Goal: Task Accomplishment & Management: Complete application form

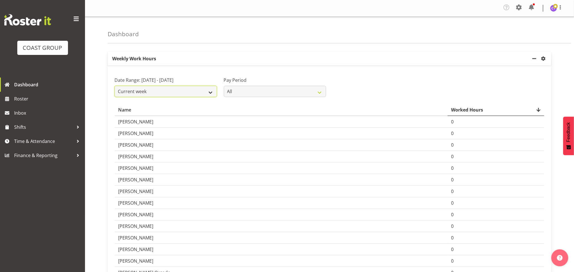
click at [208, 97] on select "Current week Last week Current Month Last Month Last 30 days" at bounding box center [165, 91] width 103 height 11
select select "last_week"
click at [114, 86] on select "Current week Last week Current Month Last Month Last 30 days" at bounding box center [165, 91] width 103 height 11
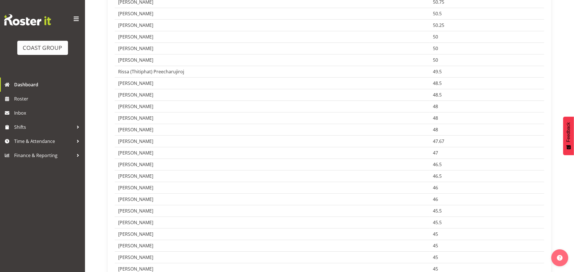
scroll to position [821, 0]
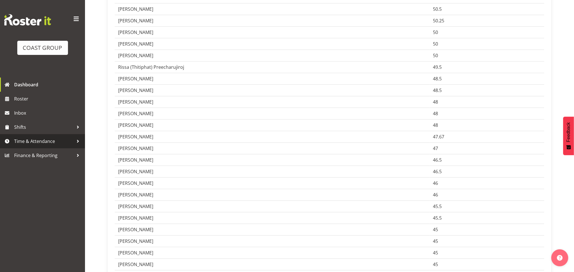
click at [63, 140] on span "Time & Attendance" at bounding box center [43, 141] width 59 height 8
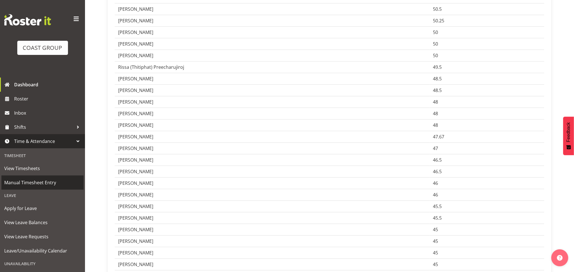
click at [46, 182] on span "Manual Timesheet Entry" at bounding box center [42, 182] width 76 height 8
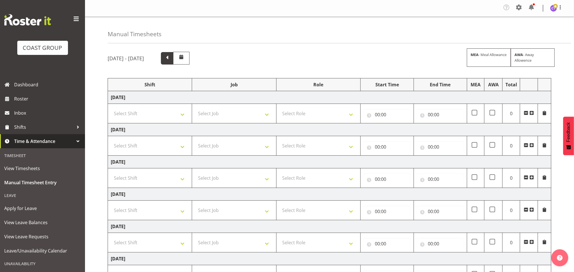
click at [171, 59] on span at bounding box center [166, 57] width 7 height 7
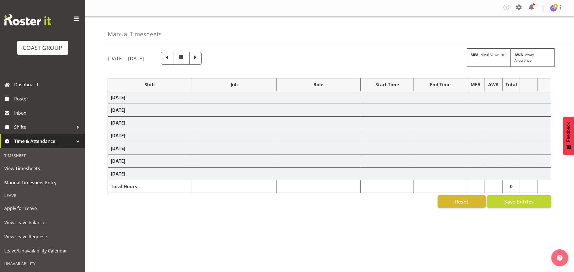
click at [72, 21] on span at bounding box center [76, 18] width 9 height 9
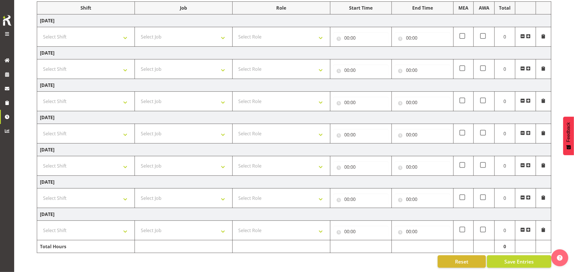
scroll to position [86, 0]
click at [110, 31] on select "Select Shift AKL SIGN ADMIN1 (LEAVE ALONE, DONT MAKE INACTIVE) DW ACCOUNT MANAG…" at bounding box center [86, 36] width 92 height 11
select select "16481"
click at [40, 31] on select "Select Shift AKL SIGN ADMIN1 (LEAVE ALONE, DONT MAKE INACTIVE) DW ACCOUNT MANAG…" at bounding box center [86, 36] width 92 height 11
click at [92, 63] on select "Select Shift AKL SIGN ADMIN1 (LEAVE ALONE, DONT MAKE INACTIVE) DW ACCOUNT MANAG…" at bounding box center [86, 68] width 92 height 11
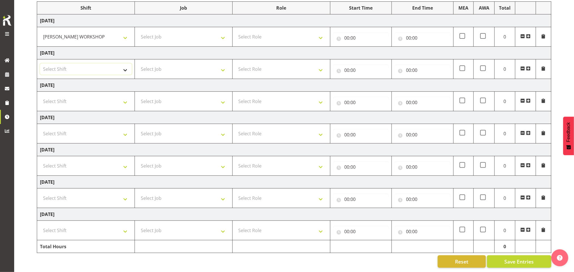
select select "16481"
click at [40, 63] on select "Select Shift AKL SIGN ADMIN1 (LEAVE ALONE, DONT MAKE INACTIVE) DW ACCOUNT MANAG…" at bounding box center [86, 68] width 92 height 11
click at [106, 193] on select "Select Shift AKL SIGN ADMIN1 (LEAVE ALONE, DONT MAKE INACTIVE) DW ACCOUNT MANAG…" at bounding box center [86, 198] width 92 height 11
select select "16481"
click at [40, 193] on select "Select Shift AKL SIGN ADMIN1 (LEAVE ALONE, DONT MAKE INACTIVE) DW ACCOUNT MANAG…" at bounding box center [86, 198] width 92 height 11
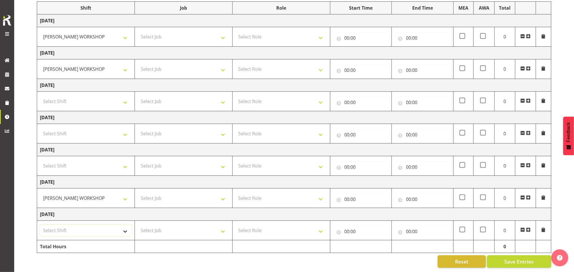
click at [90, 225] on select "Select Shift AKL SIGN ADMIN1 (LEAVE ALONE, DONT MAKE INACTIVE) DW ACCOUNT MANAG…" at bounding box center [86, 230] width 92 height 11
select select "16481"
click at [40, 225] on select "Select Shift AKL SIGN ADMIN1 (LEAVE ALONE, DONT MAKE INACTIVE) DW ACCOUNT MANAG…" at bounding box center [86, 230] width 92 height 11
click at [180, 31] on select "Select Job 1 Carlton Events 1 [PERSON_NAME][GEOGRAPHIC_DATA] 1 [PERSON_NAME][GE…" at bounding box center [184, 36] width 92 height 11
select select "9465"
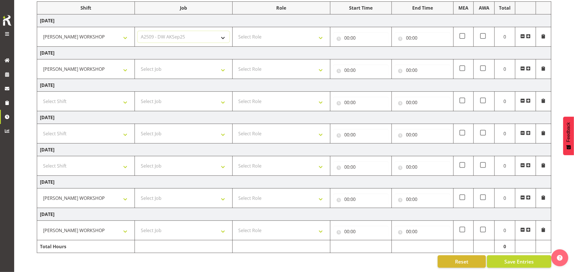
click at [138, 31] on select "Select Job 1 Carlton Events 1 [PERSON_NAME][GEOGRAPHIC_DATA] 1 [PERSON_NAME][GE…" at bounding box center [184, 36] width 92 height 11
click at [197, 193] on select "Select Job 1 Carlton Events 1 [PERSON_NAME][GEOGRAPHIC_DATA] 1 [PERSON_NAME][GE…" at bounding box center [184, 198] width 92 height 11
select select "9465"
click at [138, 193] on select "Select Job 1 Carlton Events 1 [PERSON_NAME][GEOGRAPHIC_DATA] 1 [PERSON_NAME][GE…" at bounding box center [184, 198] width 92 height 11
click at [190, 225] on select "Select Job 1 Carlton Events 1 [PERSON_NAME][GEOGRAPHIC_DATA] 1 [PERSON_NAME][GE…" at bounding box center [184, 230] width 92 height 11
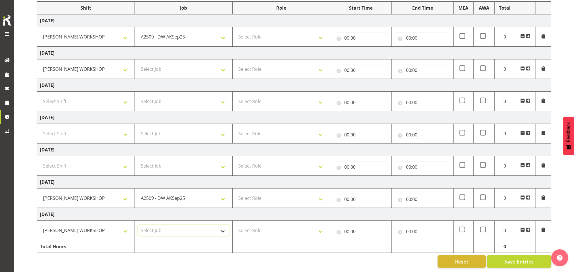
select select "9465"
click at [138, 225] on select "Select Job 1 Carlton Events 1 [PERSON_NAME][GEOGRAPHIC_DATA] 1 [PERSON_NAME][GE…" at bounding box center [184, 230] width 92 height 11
click at [205, 63] on select "Select Job 1 Carlton Events 1 [PERSON_NAME][GEOGRAPHIC_DATA] 1 [PERSON_NAME][GE…" at bounding box center [184, 68] width 92 height 11
select select "9464"
click at [138, 63] on select "Select Job 1 Carlton Events 1 [PERSON_NAME][GEOGRAPHIC_DATA] 1 [PERSON_NAME][GE…" at bounding box center [184, 68] width 92 height 11
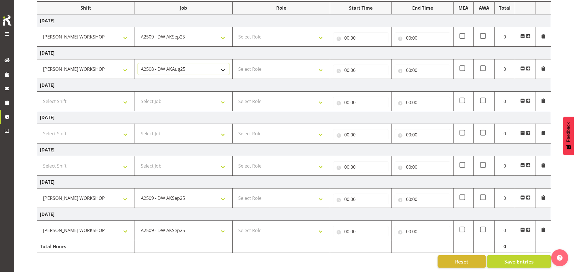
click at [205, 63] on select "1 Carlton Events 1 [PERSON_NAME] 1 [PERSON_NAME][GEOGRAPHIC_DATA] 1 EHS WAREHOU…" at bounding box center [184, 68] width 92 height 11
click at [245, 47] on td "[DATE]" at bounding box center [294, 53] width 514 height 13
click at [265, 31] on select "Select Role INSTALLER DW" at bounding box center [281, 36] width 92 height 11
select select "219"
click at [235, 31] on select "Select Role INSTALLER DW" at bounding box center [281, 36] width 92 height 11
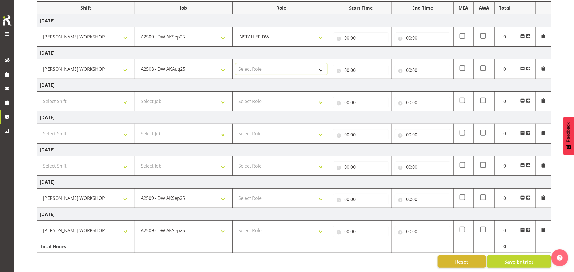
click at [280, 63] on select "Select Role INSTALLER DW" at bounding box center [281, 68] width 92 height 11
select select "219"
click at [235, 63] on select "Select Role INSTALLER DW" at bounding box center [281, 68] width 92 height 11
click at [303, 193] on select "Select Role INSTALLER DW" at bounding box center [281, 198] width 92 height 11
select select "219"
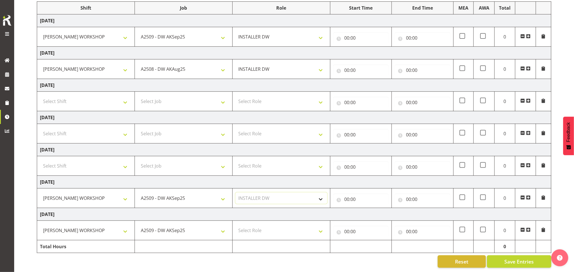
click at [235, 193] on select "Select Role INSTALLER DW" at bounding box center [281, 198] width 92 height 11
click at [303, 225] on select "Select Role INSTALLER DW" at bounding box center [281, 230] width 92 height 11
select select "219"
click at [235, 225] on select "Select Role INSTALLER DW" at bounding box center [281, 230] width 92 height 11
click at [350, 32] on input "00:00" at bounding box center [361, 37] width 56 height 11
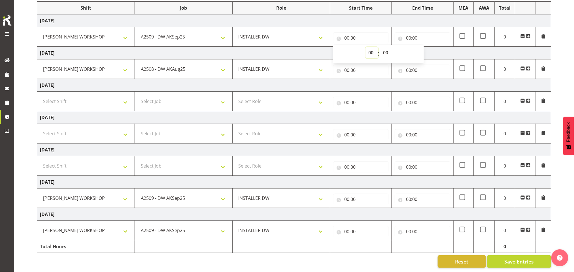
click at [369, 47] on select "00 01 02 03 04 05 06 07 08 09 10 11 12 13 14 15 16 17 18 19 20 21 22 23" at bounding box center [371, 52] width 13 height 11
select select "6"
click at [365, 47] on select "00 01 02 03 04 05 06 07 08 09 10 11 12 13 14 15 16 17 18 19 20 21 22 23" at bounding box center [371, 52] width 13 height 11
type input "06:00"
click at [414, 32] on input "00:00" at bounding box center [423, 37] width 56 height 11
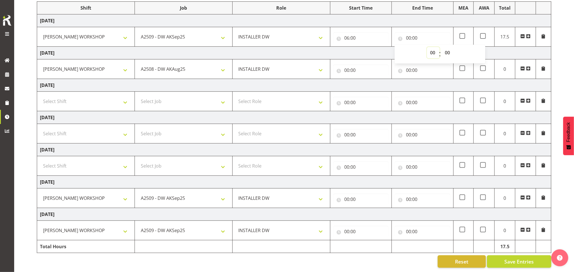
click at [432, 47] on select "00 01 02 03 04 05 06 07 08 09 10 11 12 13 14 15 16 17 18 19 20 21 22 23" at bounding box center [433, 52] width 13 height 11
select select "1"
click at [427, 47] on select "00 01 02 03 04 05 06 07 08 09 10 11 12 13 14 15 16 17 18 19 20 21 22 23" at bounding box center [433, 52] width 13 height 11
type input "01:00"
click at [463, 33] on span at bounding box center [462, 36] width 6 height 6
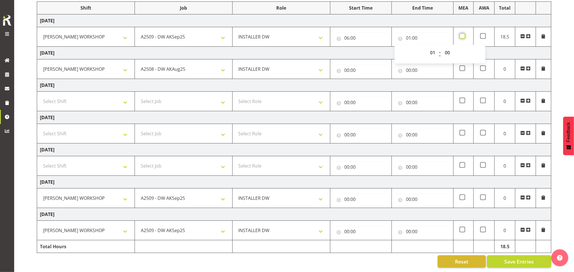
click at [463, 34] on input "checkbox" at bounding box center [461, 36] width 4 height 4
checkbox input "true"
click at [529, 34] on span at bounding box center [528, 36] width 5 height 5
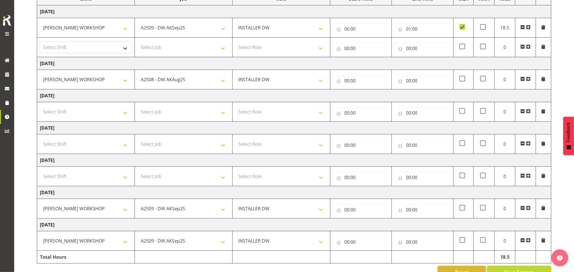
click at [114, 48] on select "Select Shift AKL SIGN ADMIN1 (LEAVE ALONE, DONT MAKE INACTIVE) DW ACCOUNT MANAG…" at bounding box center [86, 47] width 92 height 11
select select "16481"
click at [40, 42] on select "Select Shift AKL SIGN ADMIN1 (LEAVE ALONE, DONT MAKE INACTIVE) DW ACCOUNT MANAG…" at bounding box center [86, 47] width 92 height 11
click at [523, 48] on span at bounding box center [522, 46] width 5 height 5
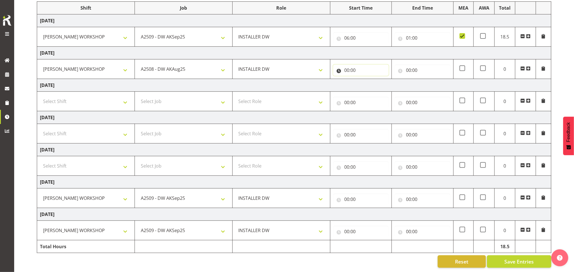
click at [347, 65] on input "00:00" at bounding box center [361, 70] width 56 height 11
click at [372, 79] on select "00 01 02 03 04 05 06 07 08 09 10 11 12 13 14 15 16 17 18 19 20 21 22 23" at bounding box center [371, 84] width 13 height 11
select select "6"
click at [365, 79] on select "00 01 02 03 04 05 06 07 08 09 10 11 12 13 14 15 16 17 18 19 20 21 22 23" at bounding box center [371, 84] width 13 height 11
type input "06:00"
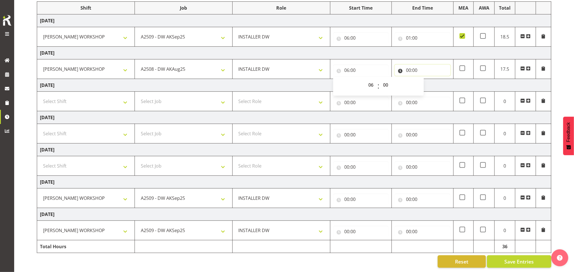
click at [409, 65] on input "00:00" at bounding box center [423, 70] width 56 height 11
click at [433, 79] on select "00 01 02 03 04 05 06 07 08 09 10 11 12 13 14 15 16 17 18 19 20 21 22 23" at bounding box center [433, 84] width 13 height 11
select select "15"
click at [427, 79] on select "00 01 02 03 04 05 06 07 08 09 10 11 12 13 14 15 16 17 18 19 20 21 22 23" at bounding box center [433, 84] width 13 height 11
type input "15:00"
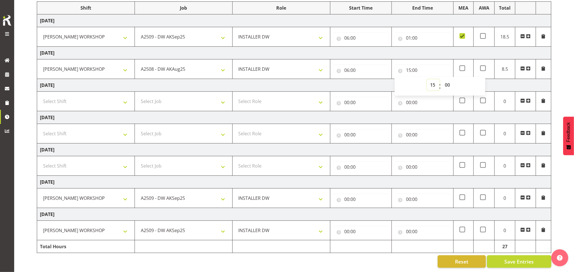
click at [432, 80] on select "00 01 02 03 04 05 06 07 08 09 10 11 12 13 14 15 16 17 18 19 20 21 22 23" at bounding box center [433, 84] width 13 height 11
select select "21"
click at [427, 79] on select "00 01 02 03 04 05 06 07 08 09 10 11 12 13 14 15 16 17 18 19 20 21 22 23" at bounding box center [433, 84] width 13 height 11
type input "21:00"
click at [462, 65] on span at bounding box center [462, 68] width 6 height 6
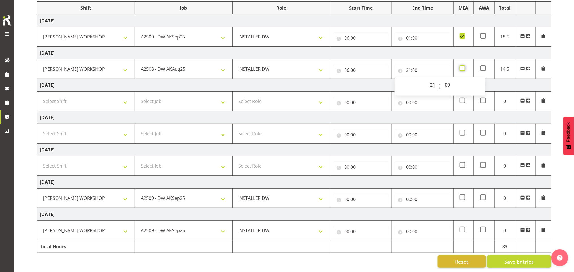
click at [462, 67] on input "checkbox" at bounding box center [461, 69] width 4 height 4
checkbox input "true"
click at [349, 195] on input "00:00" at bounding box center [361, 199] width 56 height 11
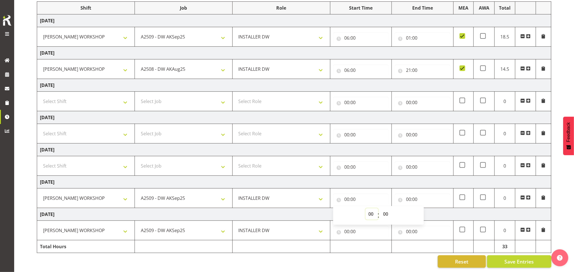
click at [372, 208] on select "00 01 02 03 04 05 06 07 08 09 10 11 12 13 14 15 16 17 18 19 20 21 22 23" at bounding box center [371, 213] width 13 height 11
select select "6"
click at [365, 208] on select "00 01 02 03 04 05 06 07 08 09 10 11 12 13 14 15 16 17 18 19 20 21 22 23" at bounding box center [371, 213] width 13 height 11
type input "06:00"
click at [353, 226] on input "00:00" at bounding box center [361, 231] width 56 height 11
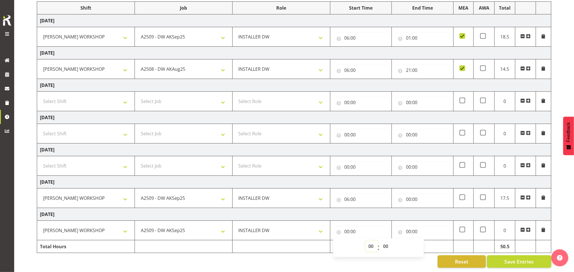
click at [374, 242] on select "00 01 02 03 04 05 06 07 08 09 10 11 12 13 14 15 16 17 18 19 20 21 22 23" at bounding box center [371, 246] width 13 height 11
select select "6"
click at [365, 241] on select "00 01 02 03 04 05 06 07 08 09 10 11 12 13 14 15 16 17 18 19 20 21 22 23" at bounding box center [371, 246] width 13 height 11
type input "06:00"
click at [407, 194] on input "00:00" at bounding box center [423, 199] width 56 height 11
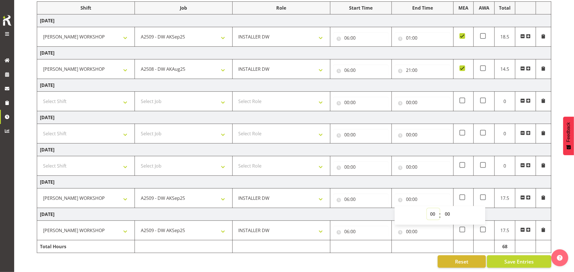
click at [432, 208] on select "00 01 02 03 04 05 06 07 08 09 10 11 12 13 14 15 16 17 18 19 20 21 22 23" at bounding box center [433, 213] width 13 height 11
select select "15"
click at [427, 208] on select "00 01 02 03 04 05 06 07 08 09 10 11 12 13 14 15 16 17 18 19 20 21 22 23" at bounding box center [433, 213] width 13 height 11
type input "15:00"
click at [413, 228] on input "00:00" at bounding box center [423, 231] width 56 height 11
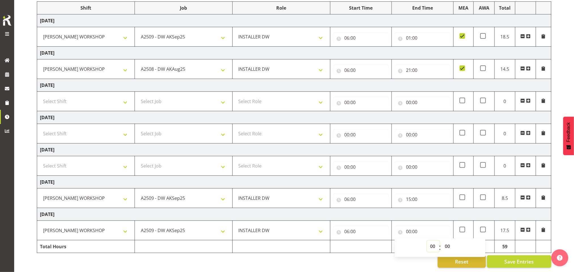
click at [432, 241] on select "00 01 02 03 04 05 06 07 08 09 10 11 12 13 14 15 16 17 18 19 20 21 22 23" at bounding box center [433, 246] width 13 height 11
select select "15"
click at [427, 241] on select "00 01 02 03 04 05 06 07 08 09 10 11 12 13 14 15 16 17 18 19 20 21 22 23" at bounding box center [433, 246] width 13 height 11
type input "15:00"
click at [399, 262] on div "[DATE] - [DATE] MEA - Meal Allowance AWA - Away Allowence Shift Job Role Start …" at bounding box center [305, 121] width 537 height 301
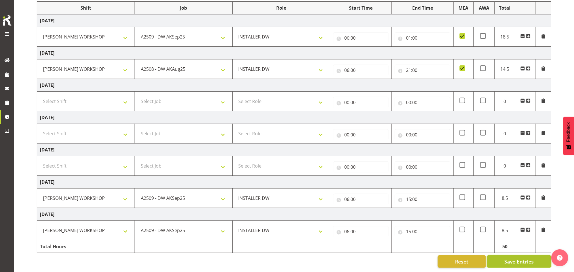
click at [507, 258] on span "Save Entries" at bounding box center [518, 261] width 29 height 7
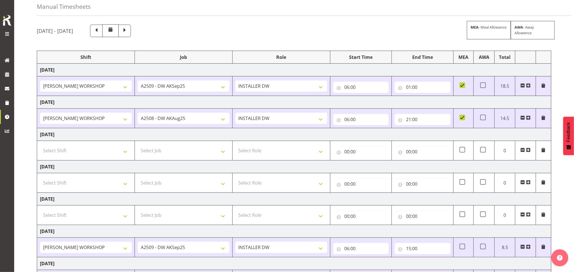
scroll to position [0, 0]
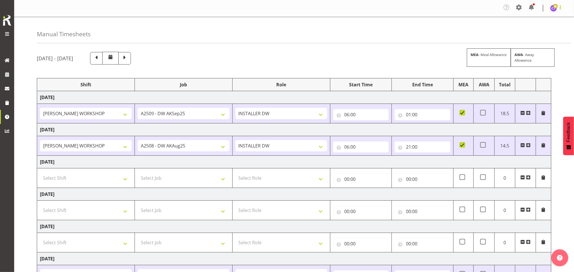
click at [563, 8] on span at bounding box center [560, 7] width 7 height 7
click at [538, 28] on link "Log Out" at bounding box center [536, 31] width 54 height 10
